Goal: Task Accomplishment & Management: Complete application form

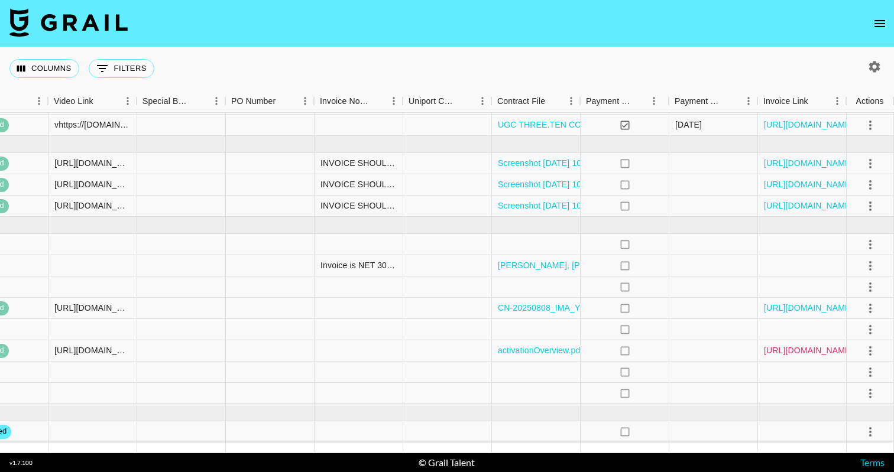
scroll to position [37, 1380]
click at [837, 353] on link "[URL][DOMAIN_NAME]" at bounding box center [808, 351] width 89 height 12
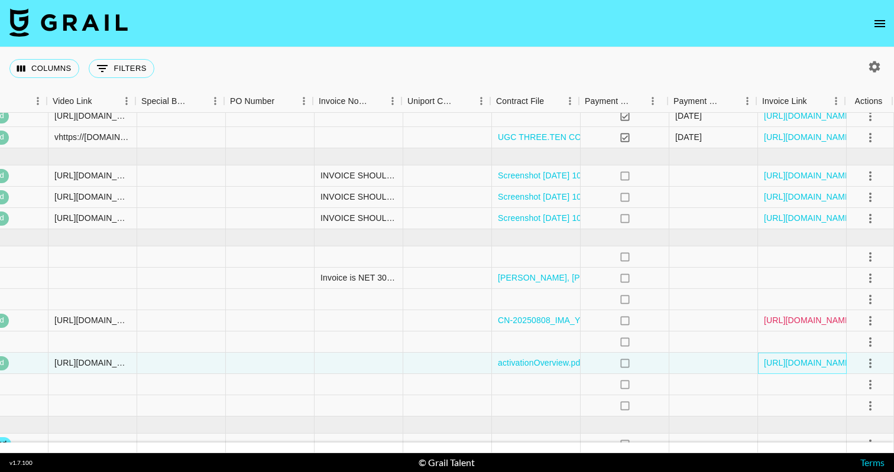
scroll to position [24, 1380]
click at [773, 319] on link "[URL][DOMAIN_NAME]" at bounding box center [808, 321] width 89 height 12
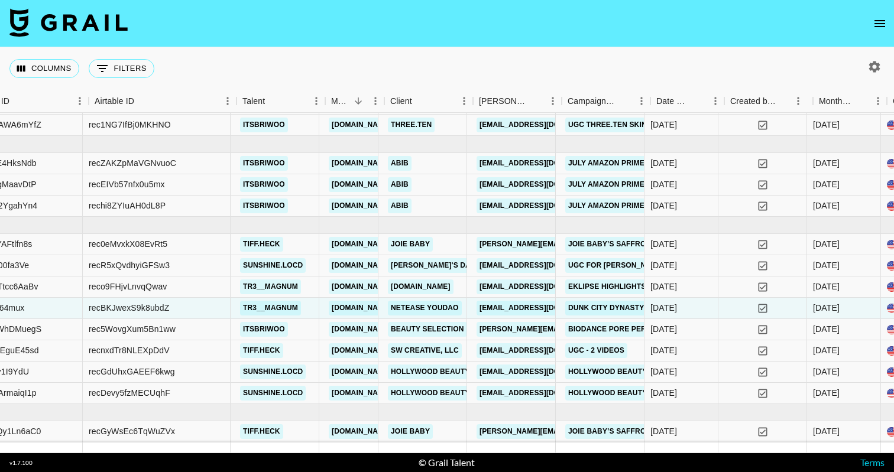
scroll to position [37, 149]
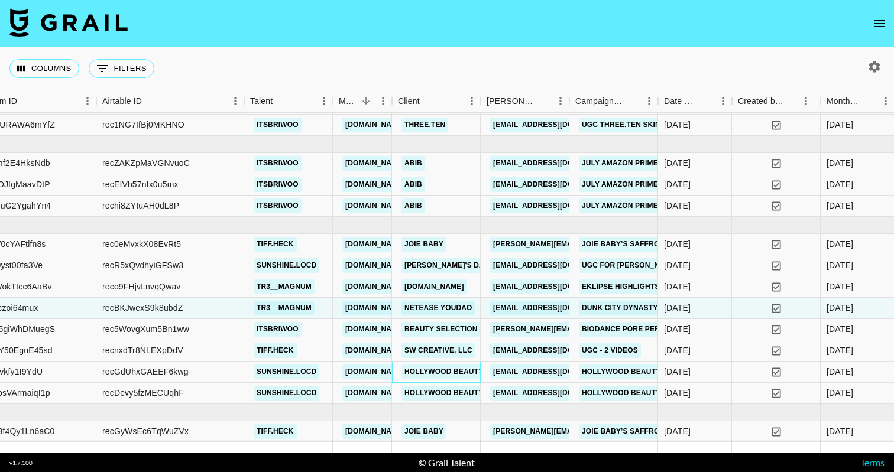
click at [452, 371] on link "Hollywood Beauty" at bounding box center [443, 372] width 85 height 15
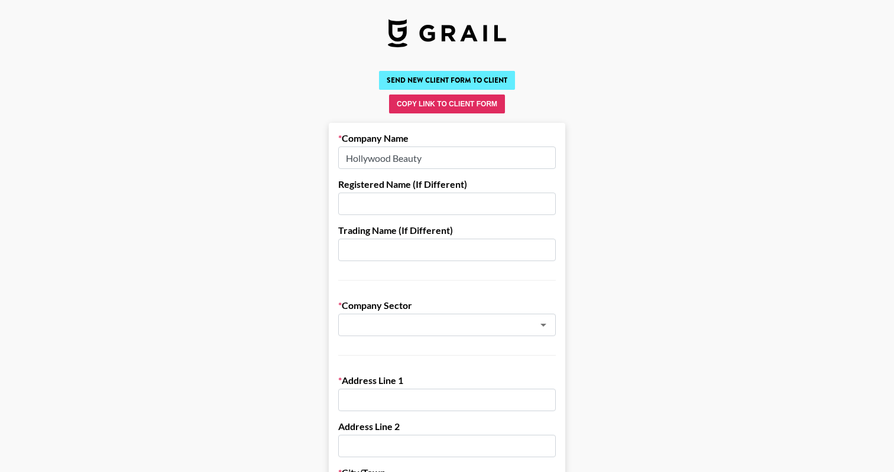
click at [475, 75] on button "Send New Client Form to Client" at bounding box center [447, 80] width 136 height 19
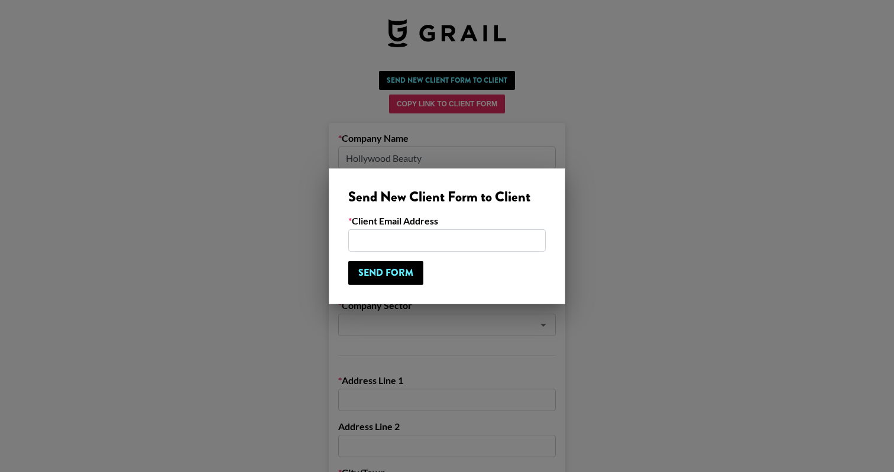
click at [527, 141] on div at bounding box center [447, 236] width 894 height 472
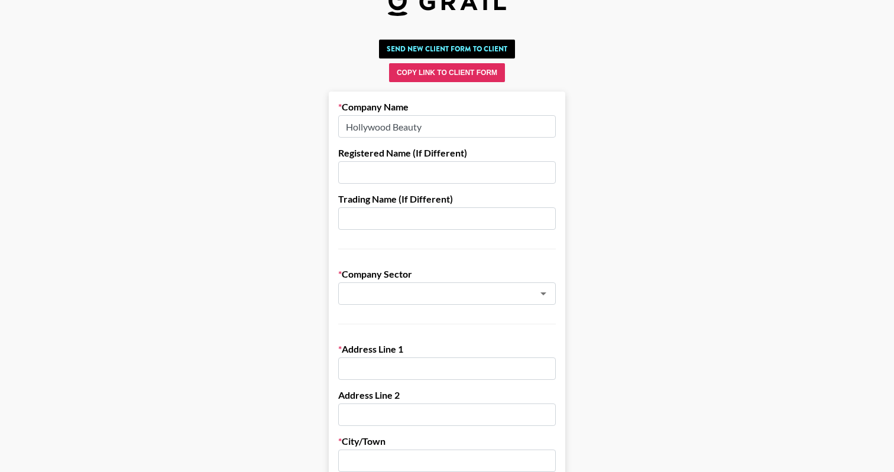
scroll to position [57, 0]
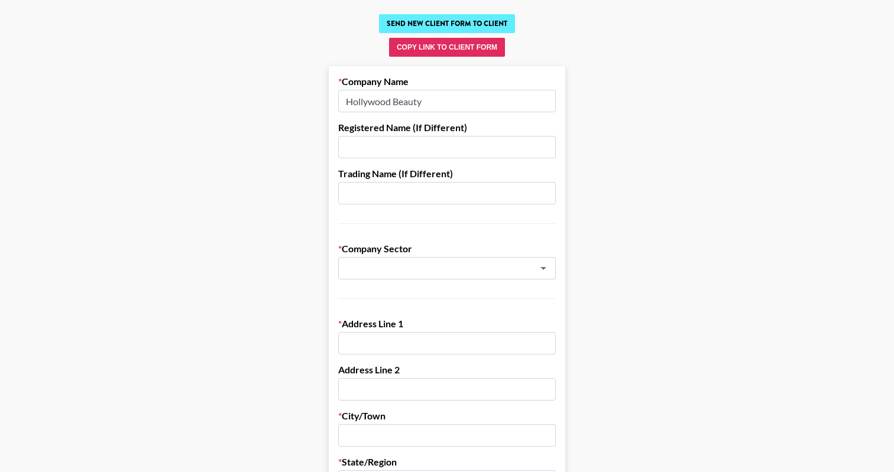
click at [454, 27] on button "Send New Client Form to Client" at bounding box center [447, 23] width 136 height 19
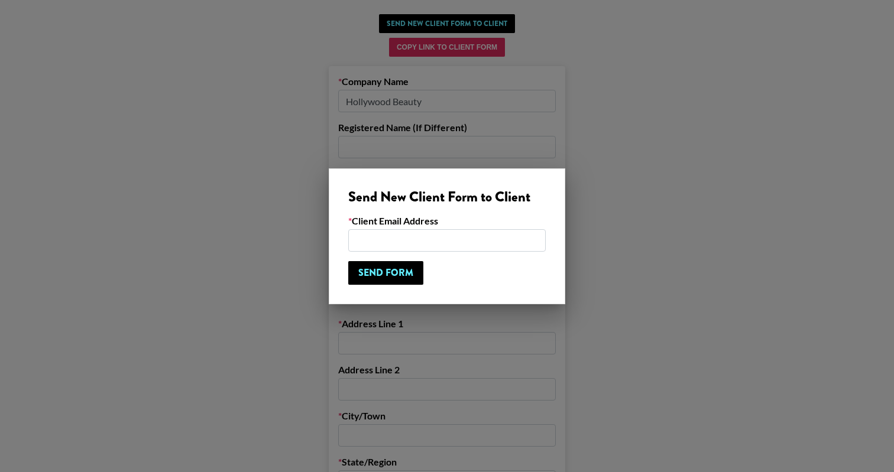
click at [434, 245] on input "email" at bounding box center [446, 240] width 197 height 22
paste input "[EMAIL_ADDRESS][DOMAIN_NAME]"
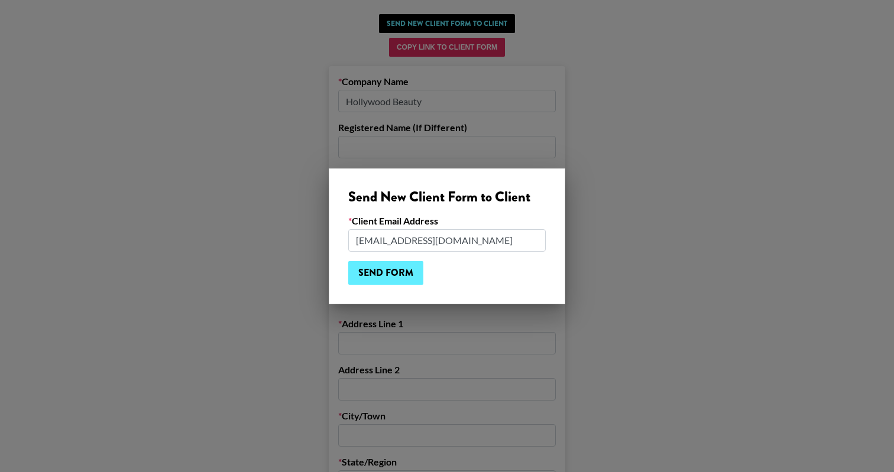
type input "[EMAIL_ADDRESS][DOMAIN_NAME]"
click at [408, 272] on input "Send Form" at bounding box center [385, 273] width 75 height 24
